Goal: Transaction & Acquisition: Purchase product/service

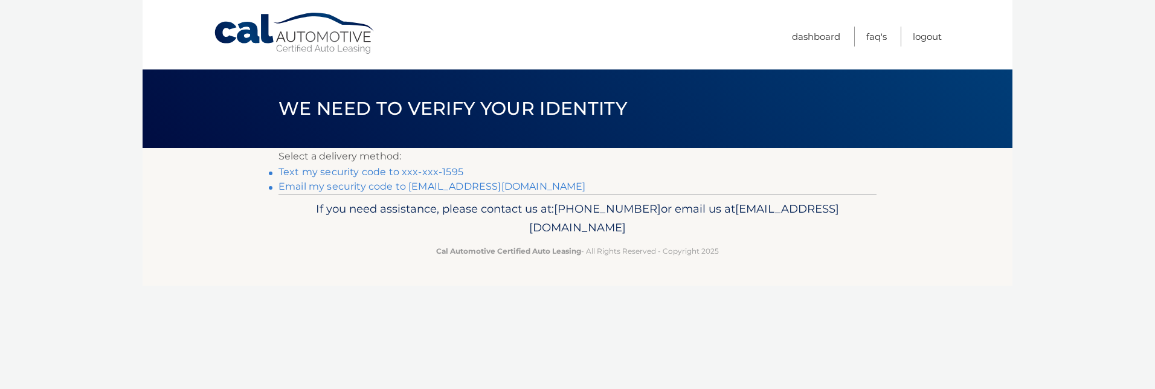
click at [317, 185] on link "**********" at bounding box center [433, 186] width 308 height 11
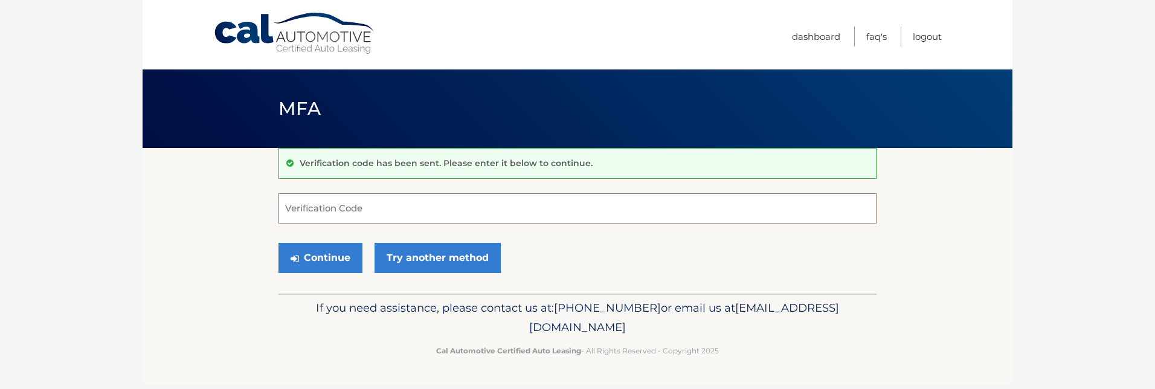
paste input "068726"
type input "068726"
click at [331, 263] on button "Continue" at bounding box center [321, 258] width 84 height 30
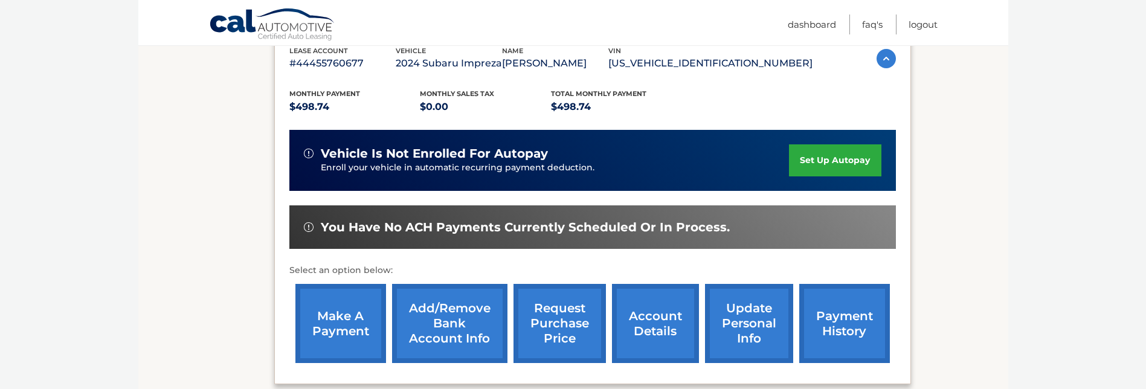
scroll to position [242, 0]
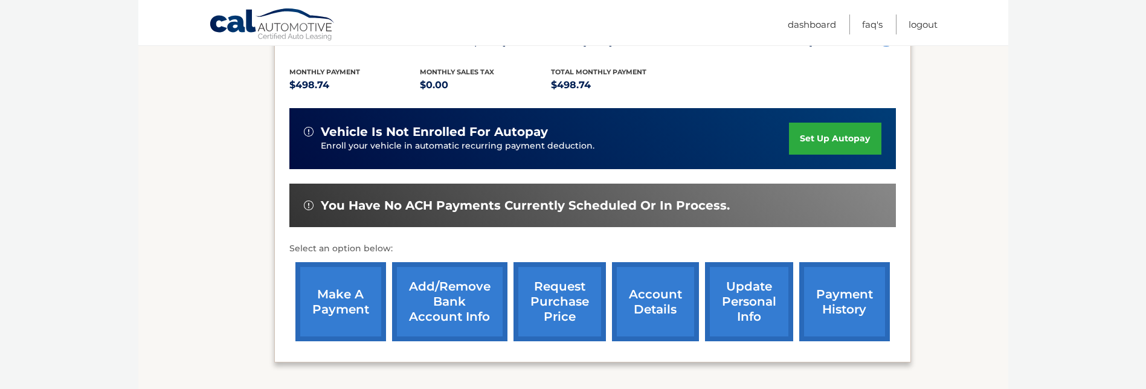
click at [335, 294] on link "make a payment" at bounding box center [340, 301] width 91 height 79
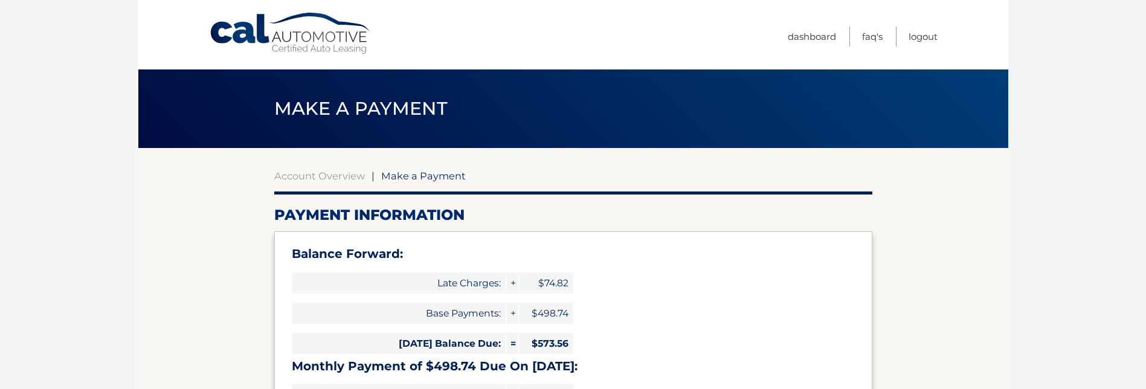
select select "NzRkM2NiMzgtY2I3My00YmQyLWIxOWUtNDZlNzM3NzVmOTFj"
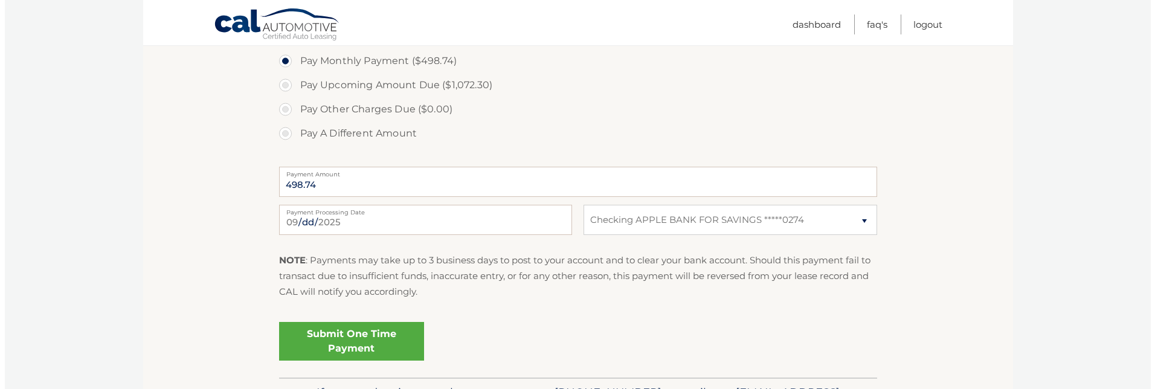
scroll to position [483, 0]
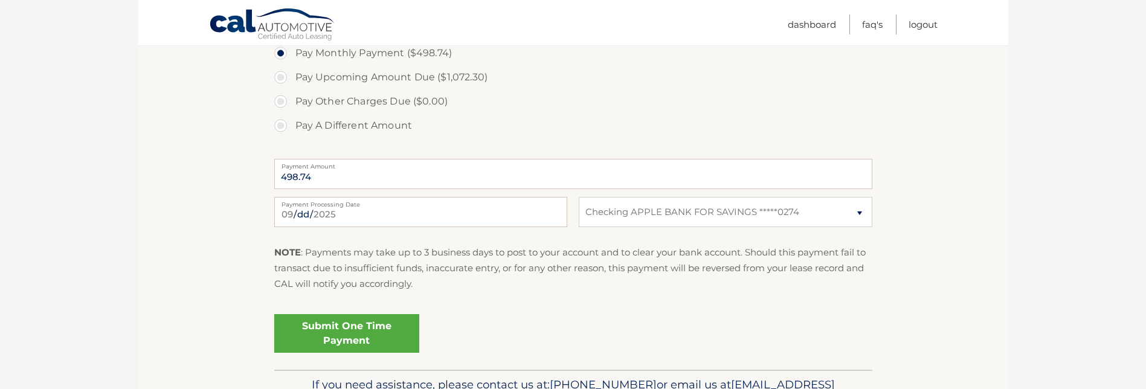
click at [341, 334] on link "Submit One Time Payment" at bounding box center [346, 333] width 145 height 39
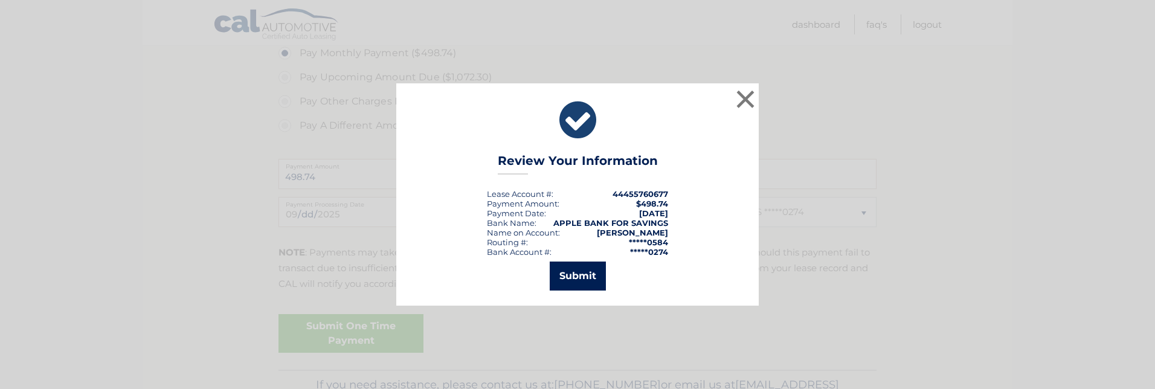
click at [564, 276] on button "Submit" at bounding box center [578, 276] width 56 height 29
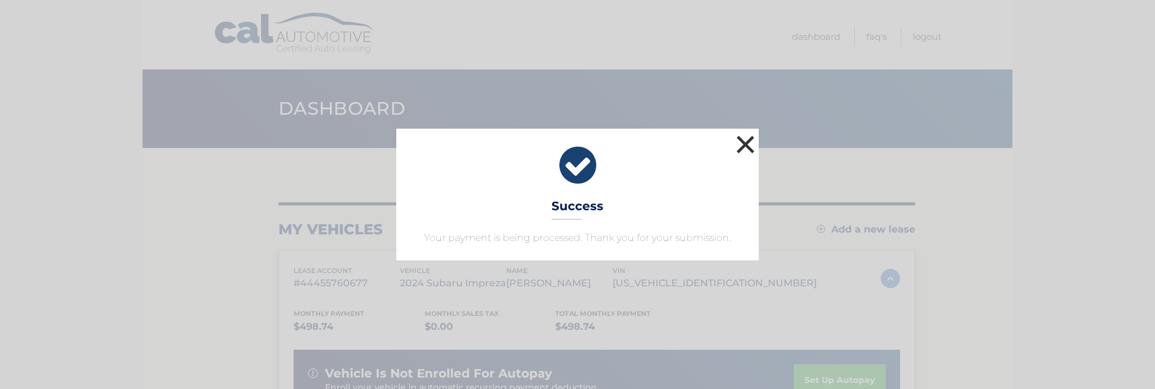
click at [744, 146] on button "×" at bounding box center [745, 144] width 24 height 24
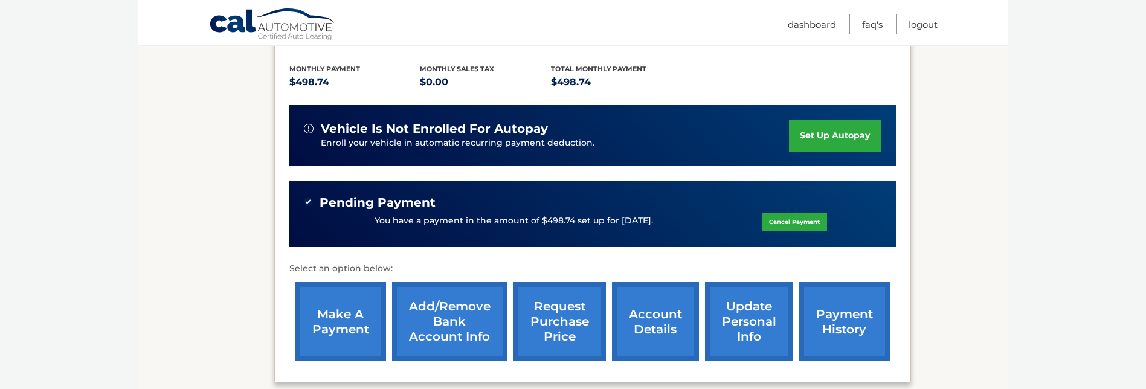
scroll to position [302, 0]
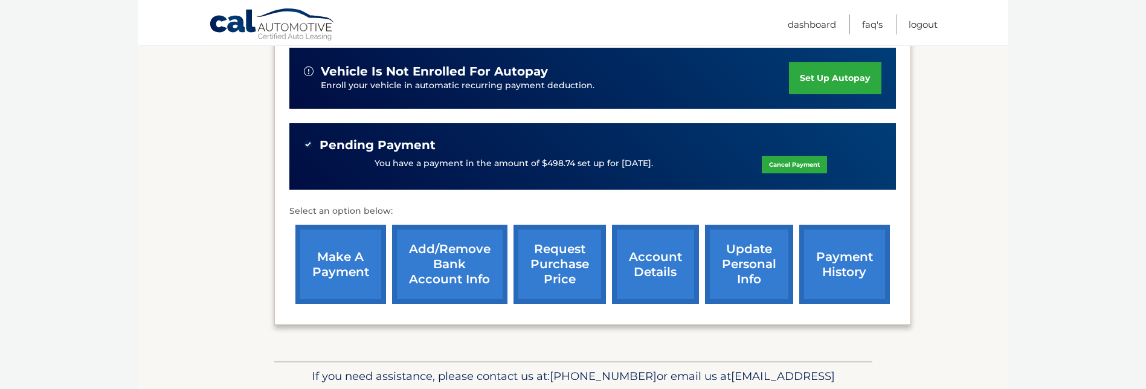
click at [846, 260] on link "payment history" at bounding box center [844, 264] width 91 height 79
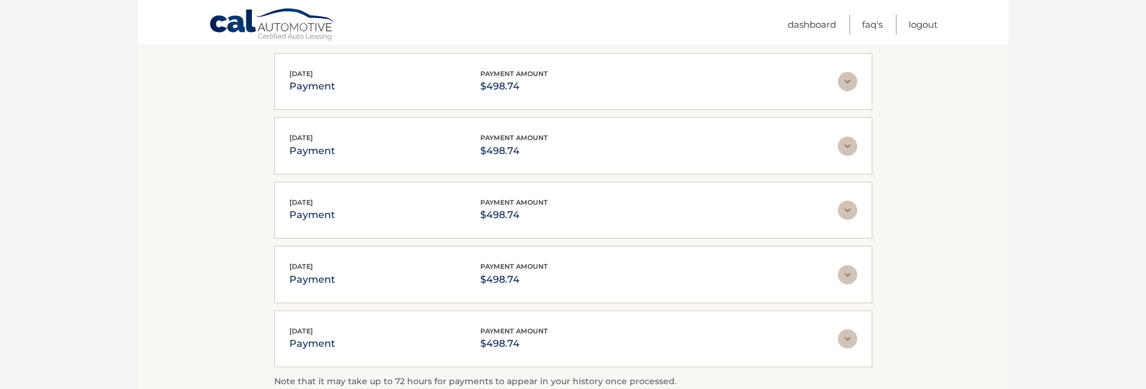
scroll to position [302, 0]
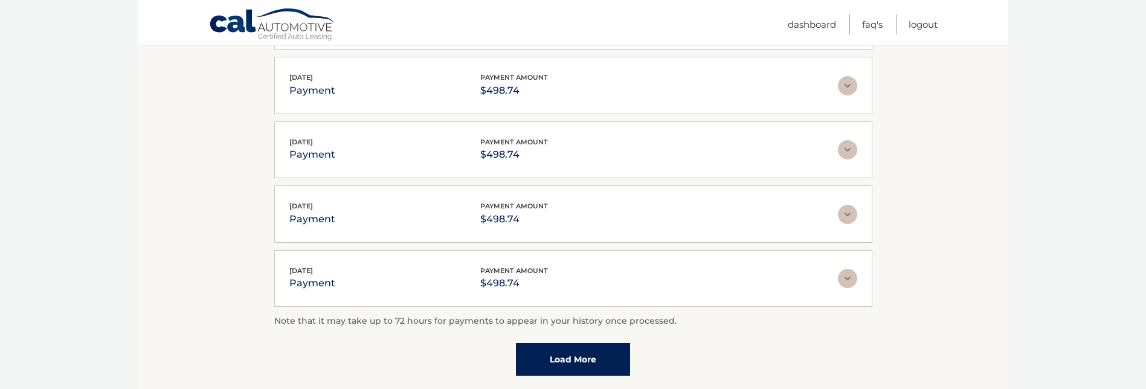
click at [849, 214] on img at bounding box center [847, 214] width 19 height 19
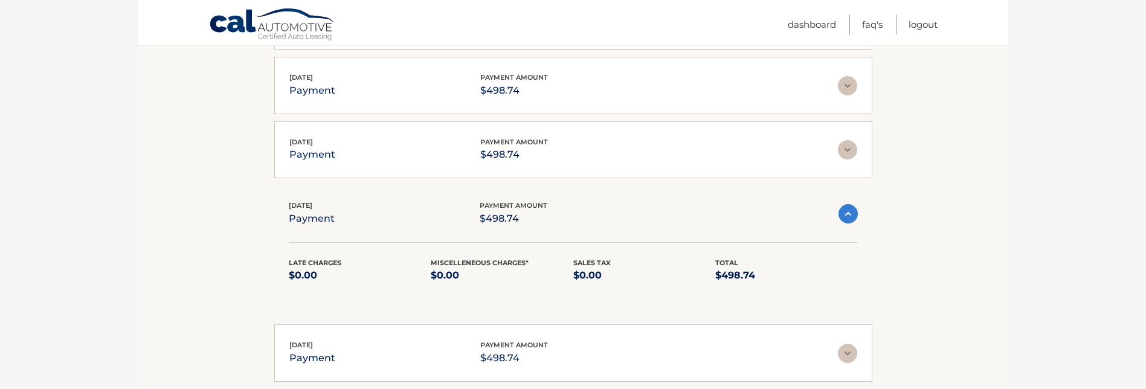
click at [845, 213] on img at bounding box center [848, 213] width 19 height 19
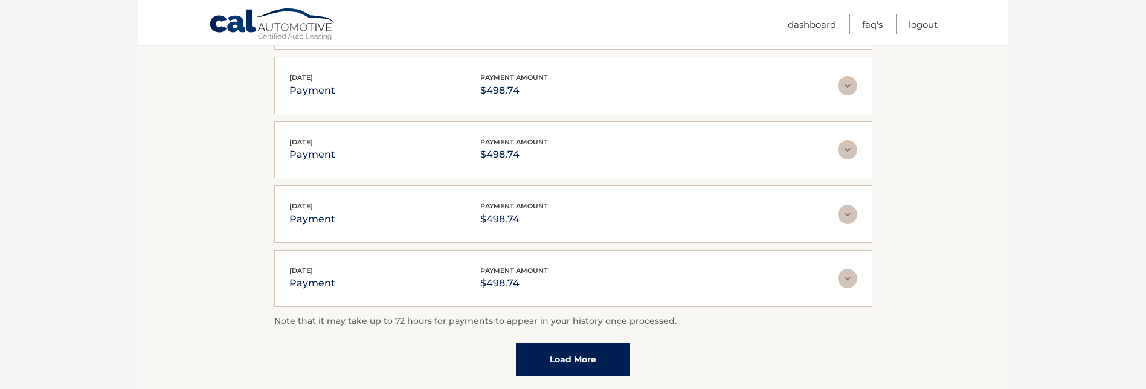
click at [849, 278] on img at bounding box center [847, 278] width 19 height 19
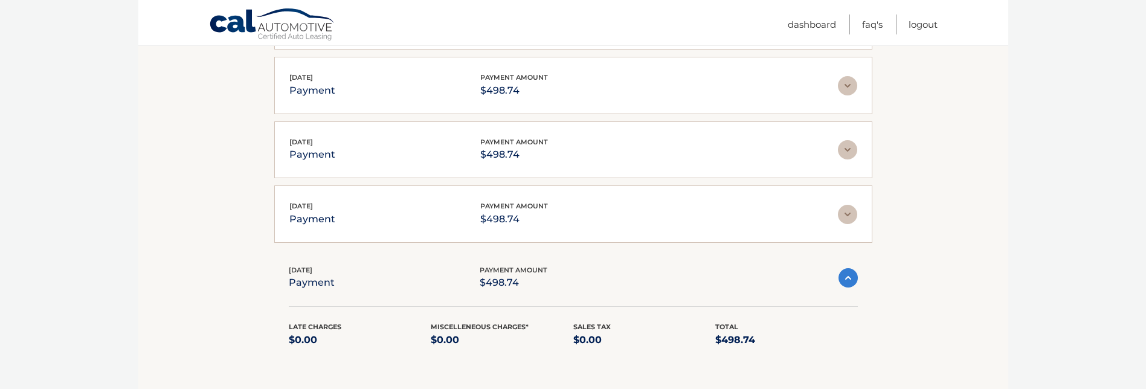
click at [853, 279] on img at bounding box center [848, 277] width 19 height 19
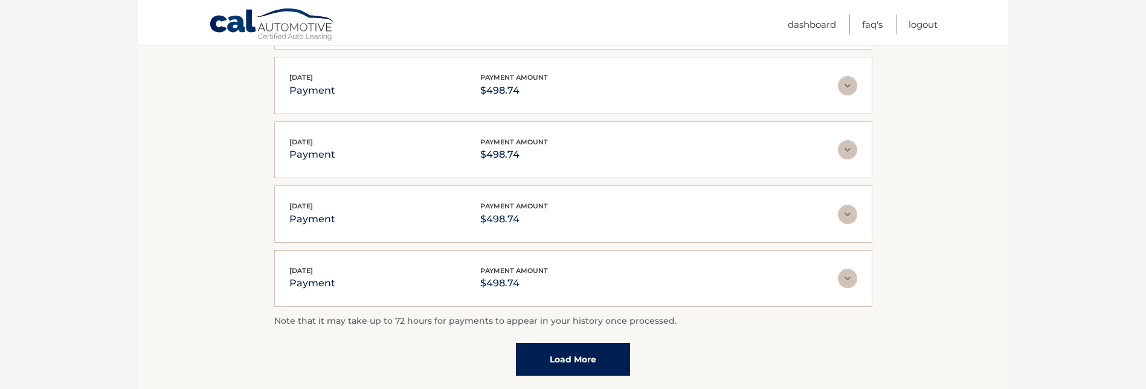
click at [847, 149] on img at bounding box center [847, 149] width 19 height 19
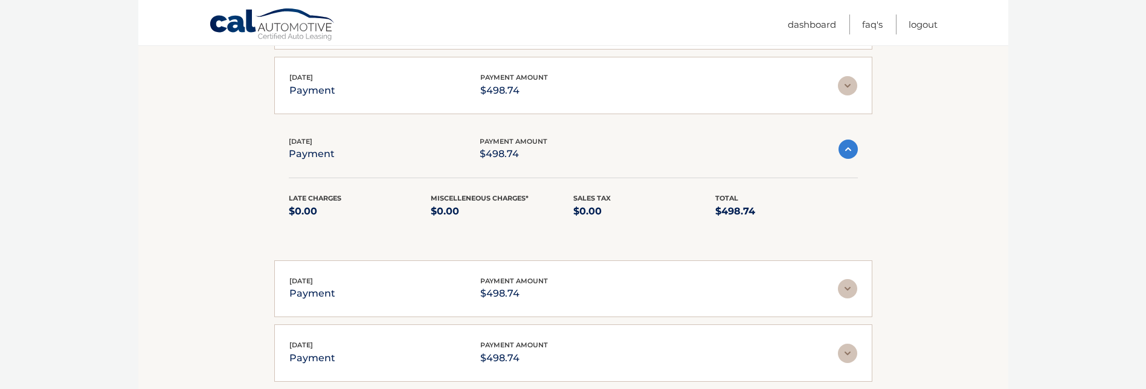
click at [847, 149] on img at bounding box center [848, 149] width 19 height 19
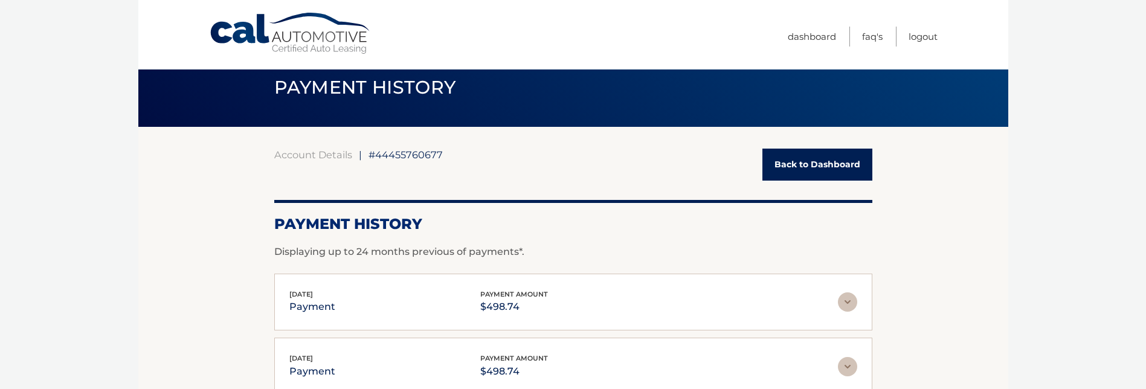
scroll to position [0, 0]
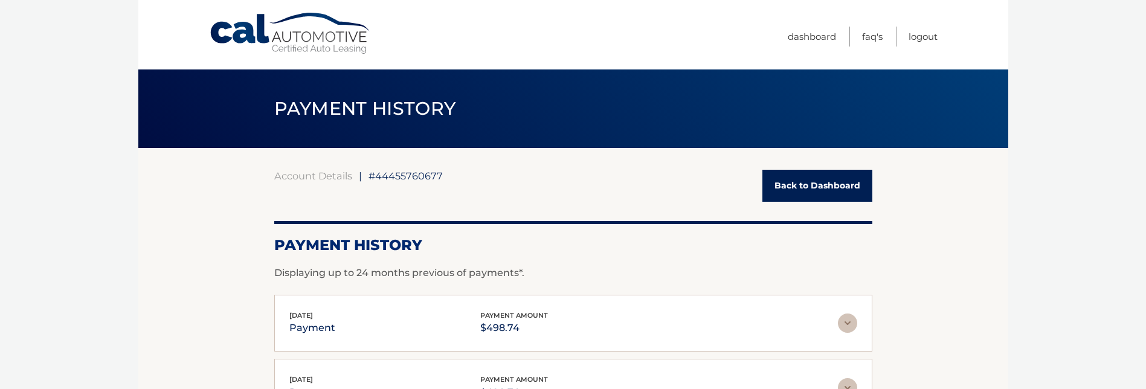
click at [815, 189] on link "Back to Dashboard" at bounding box center [817, 186] width 110 height 32
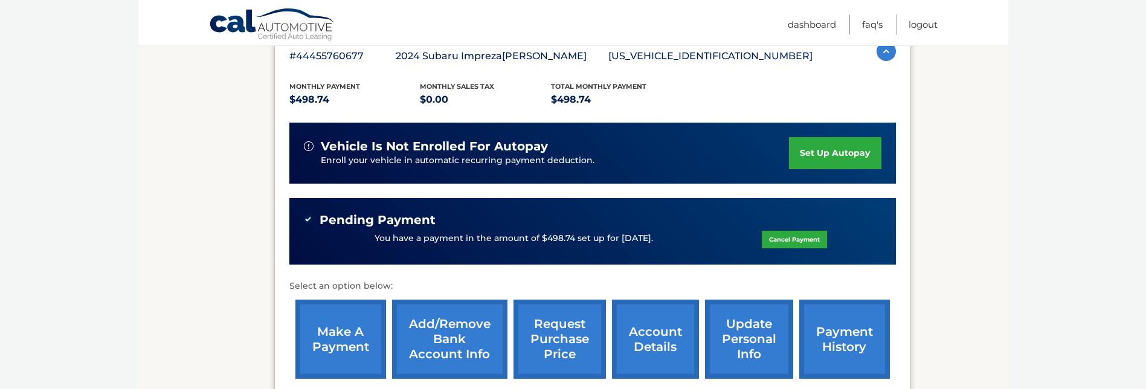
scroll to position [242, 0]
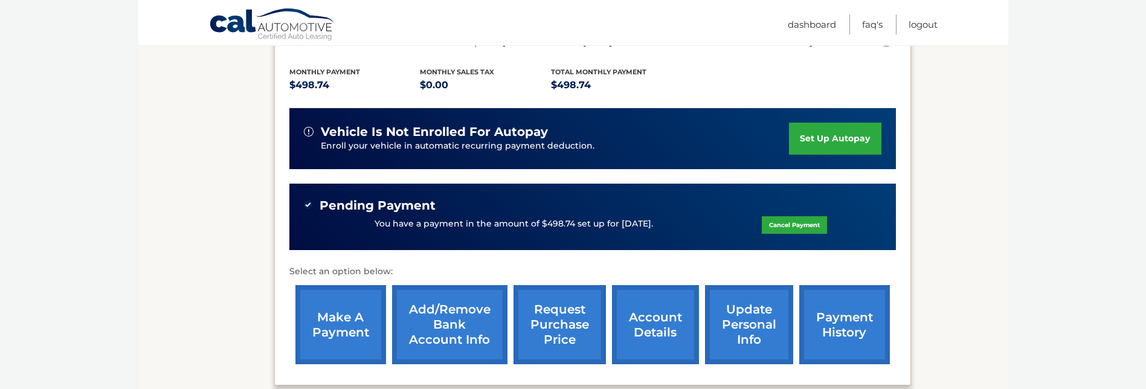
click at [644, 319] on link "account details" at bounding box center [655, 324] width 87 height 79
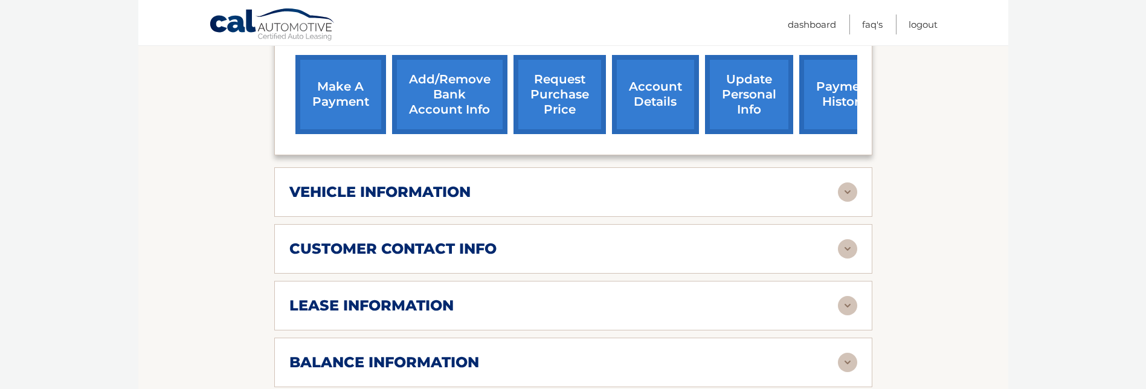
scroll to position [544, 0]
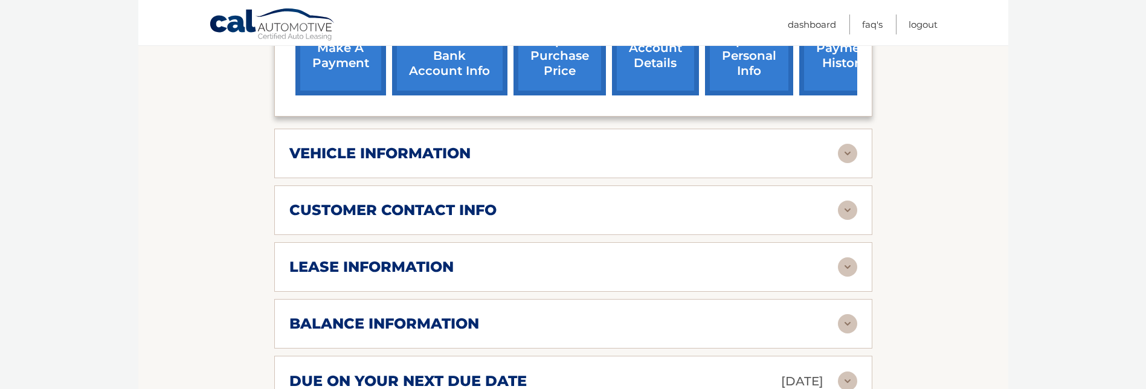
click at [845, 314] on img at bounding box center [847, 323] width 19 height 19
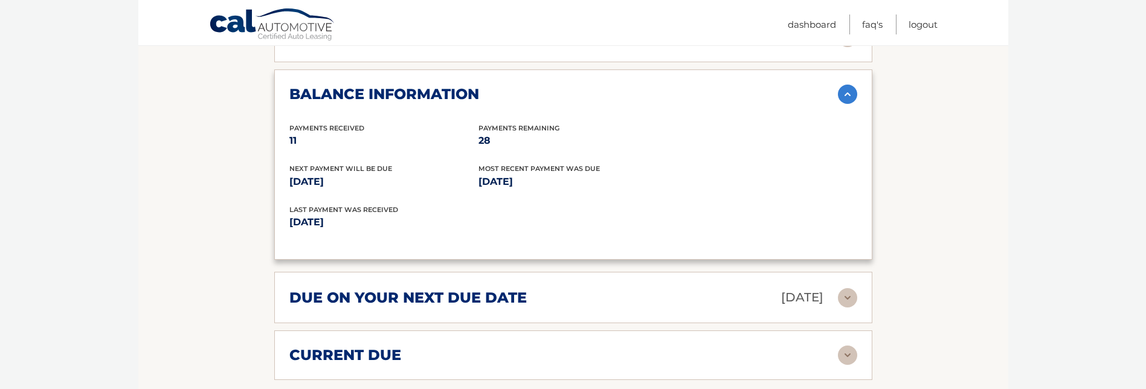
scroll to position [785, 0]
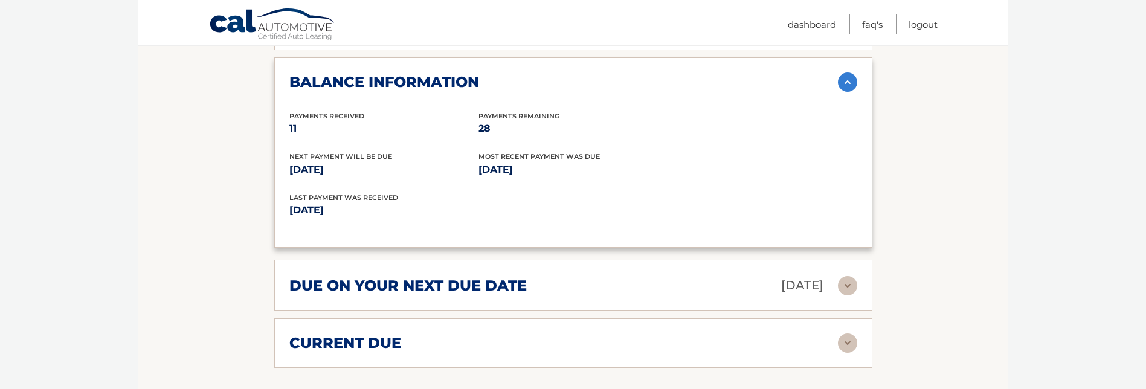
click at [842, 334] on img at bounding box center [847, 343] width 19 height 19
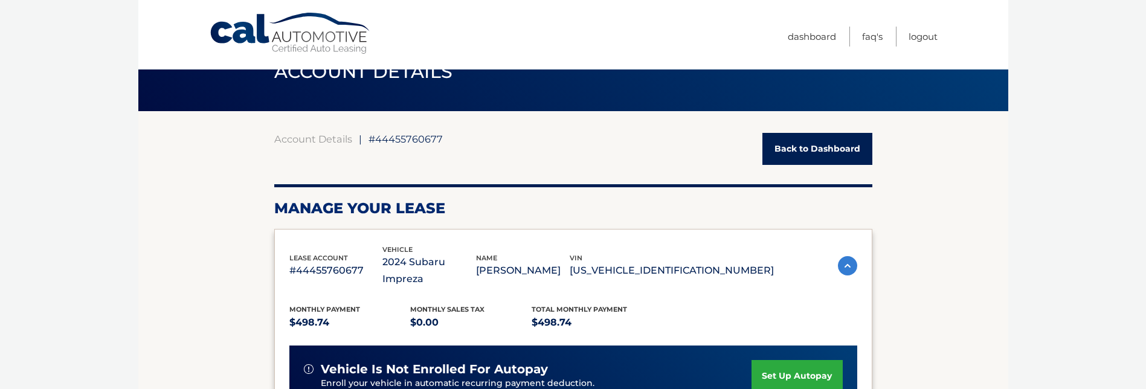
scroll to position [0, 0]
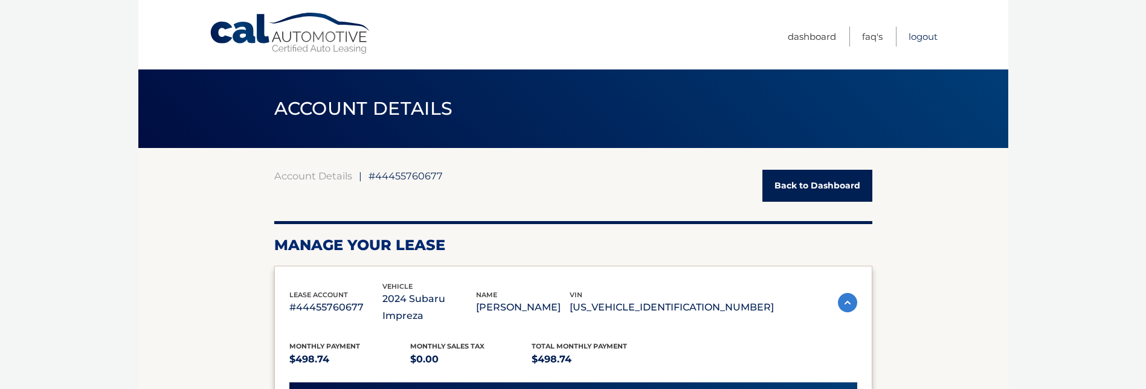
click at [920, 39] on link "Logout" at bounding box center [923, 37] width 29 height 20
